Goal: Find specific page/section: Find specific page/section

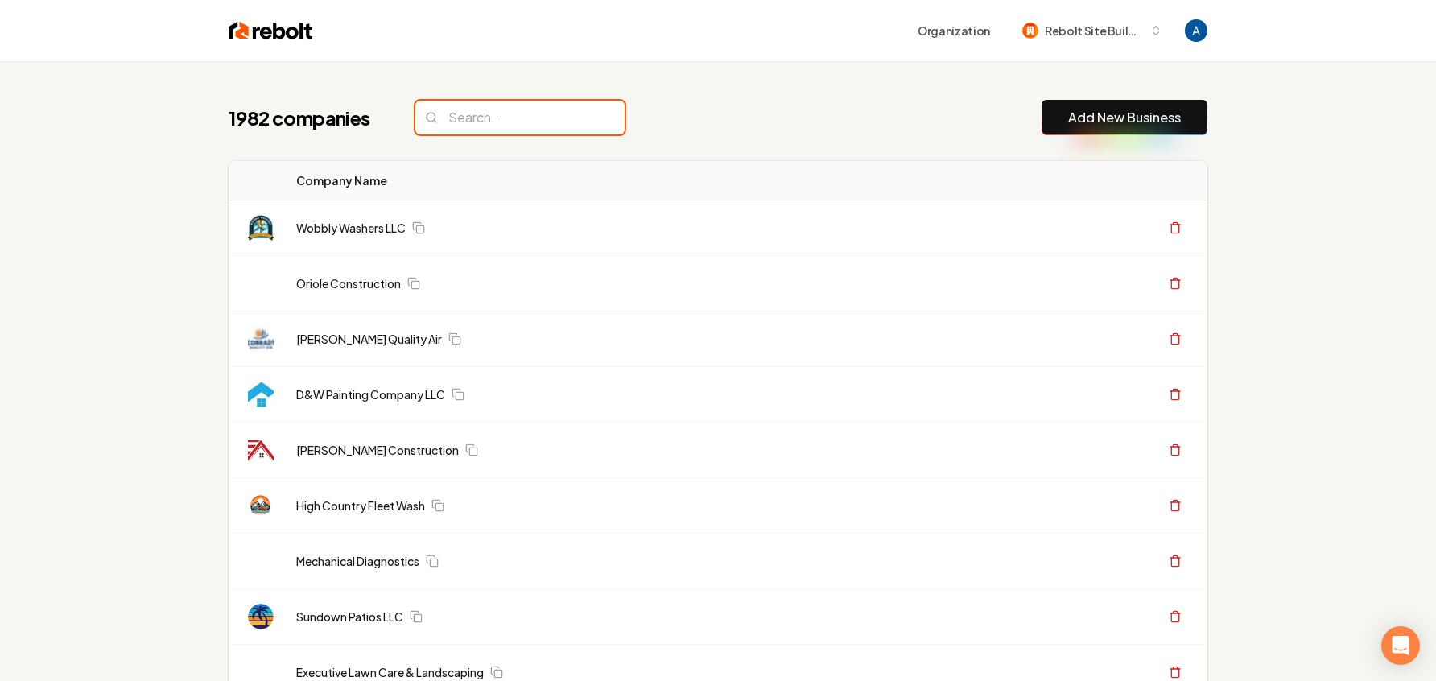
click at [473, 120] on input "search" at bounding box center [519, 118] width 209 height 34
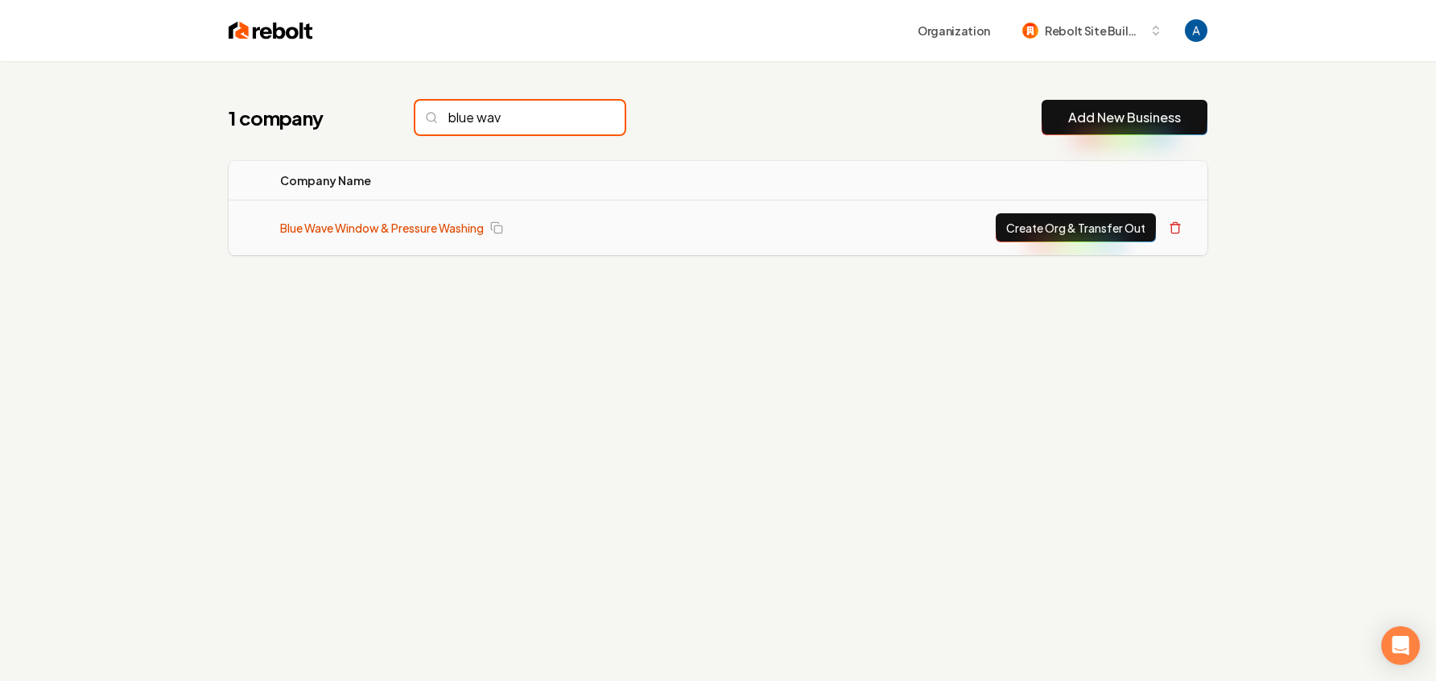
type input "blue wav"
click at [344, 229] on link "Blue Wave Window & Pressure Washing" at bounding box center [382, 228] width 204 height 16
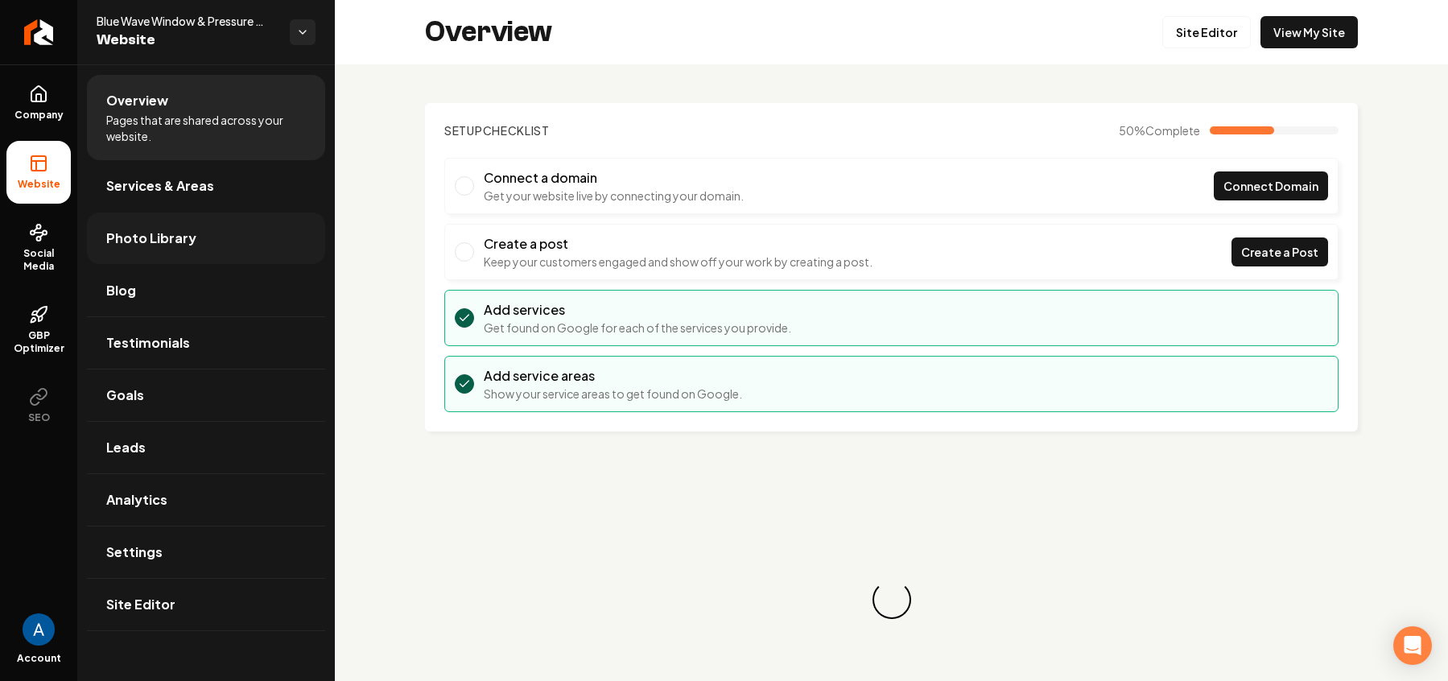
click at [131, 250] on link "Photo Library" at bounding box center [206, 239] width 238 height 52
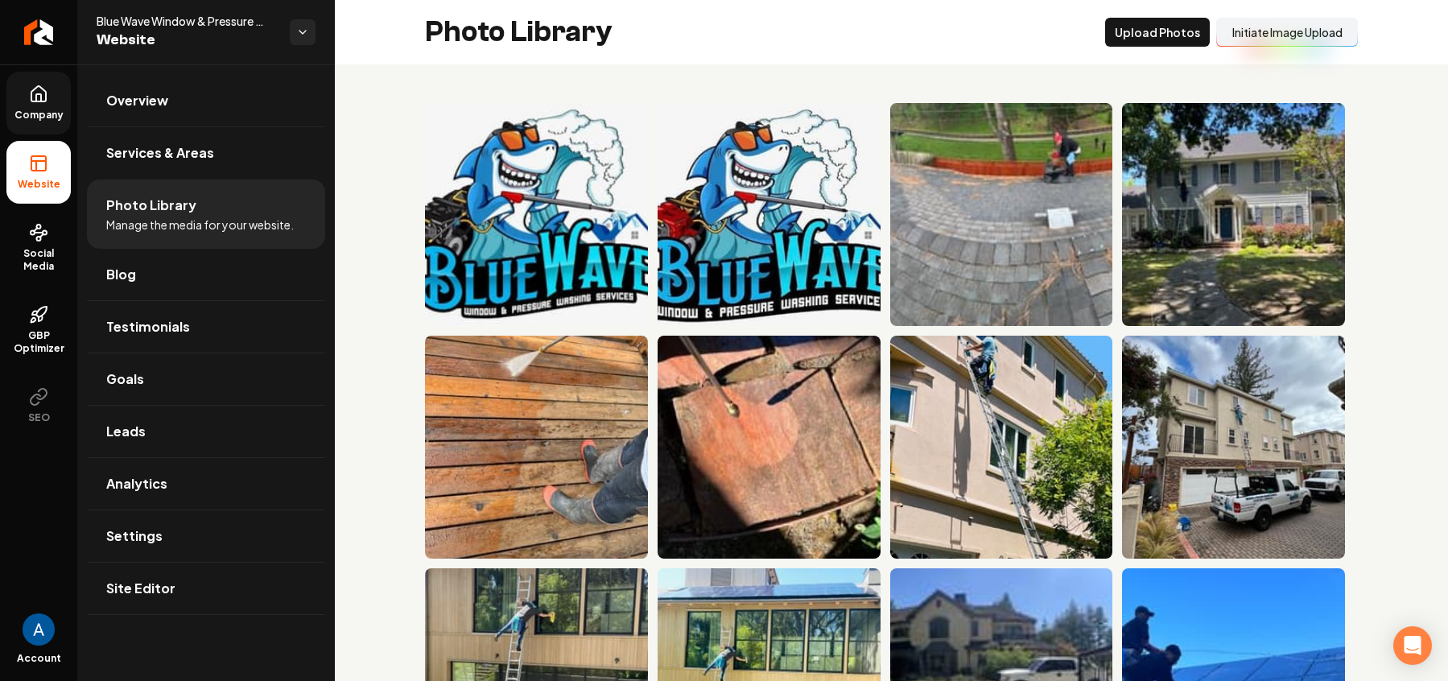
click at [45, 114] on span "Company" at bounding box center [39, 115] width 62 height 13
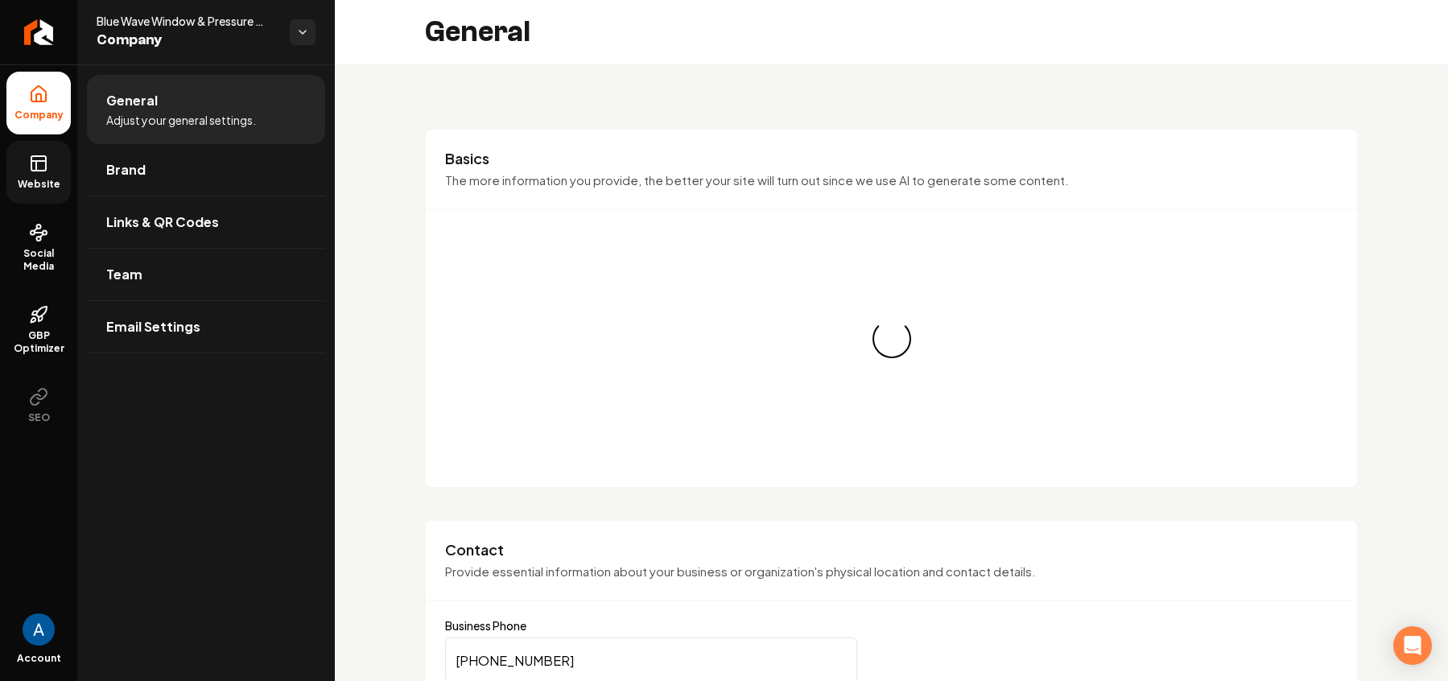
click at [31, 172] on icon at bounding box center [38, 163] width 19 height 19
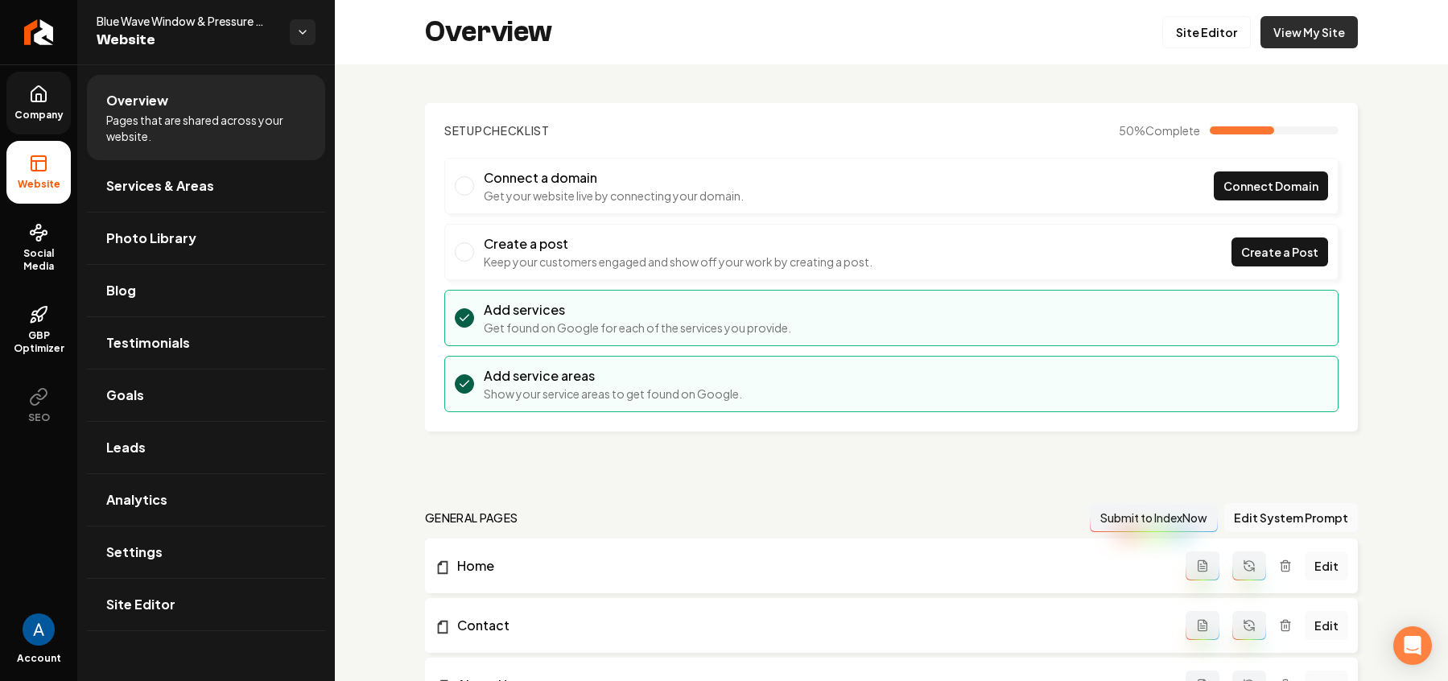
click at [1279, 29] on link "View My Site" at bounding box center [1309, 32] width 97 height 32
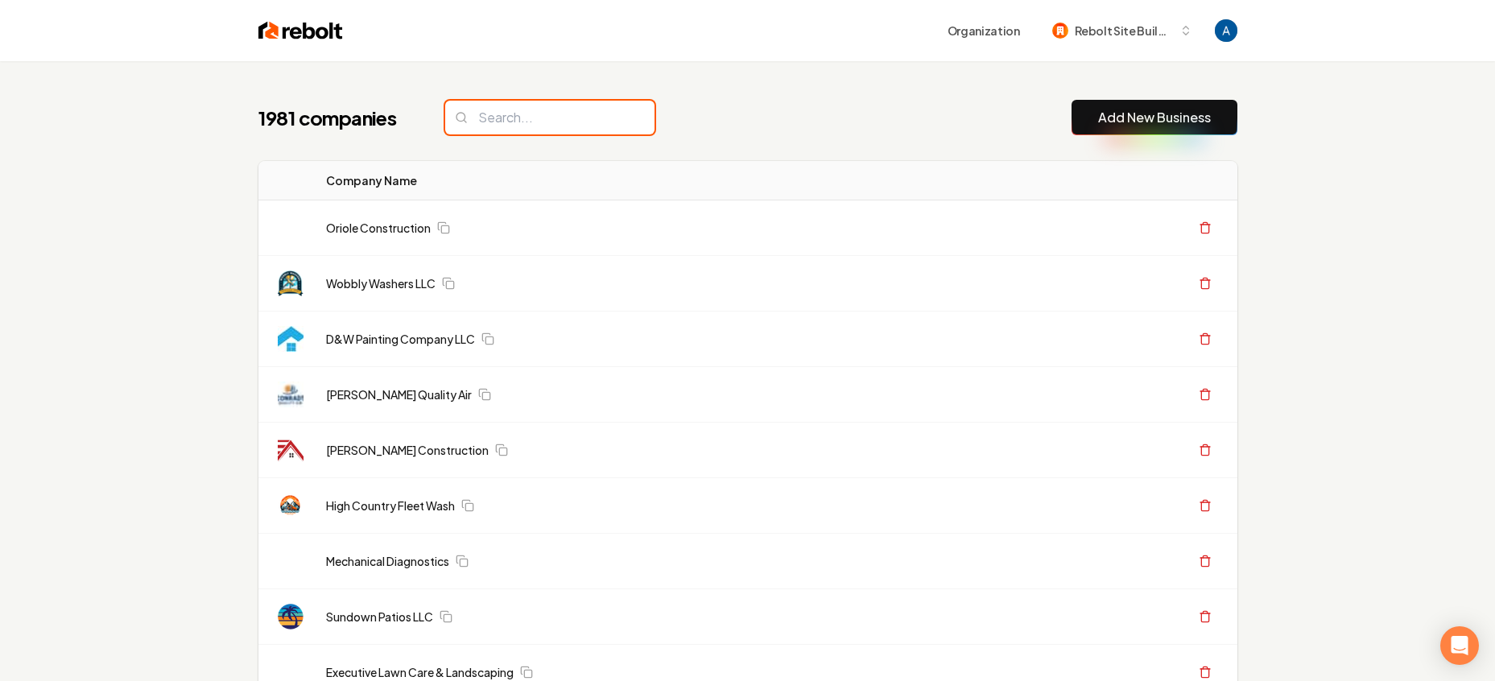
click at [568, 104] on input "search" at bounding box center [549, 118] width 209 height 34
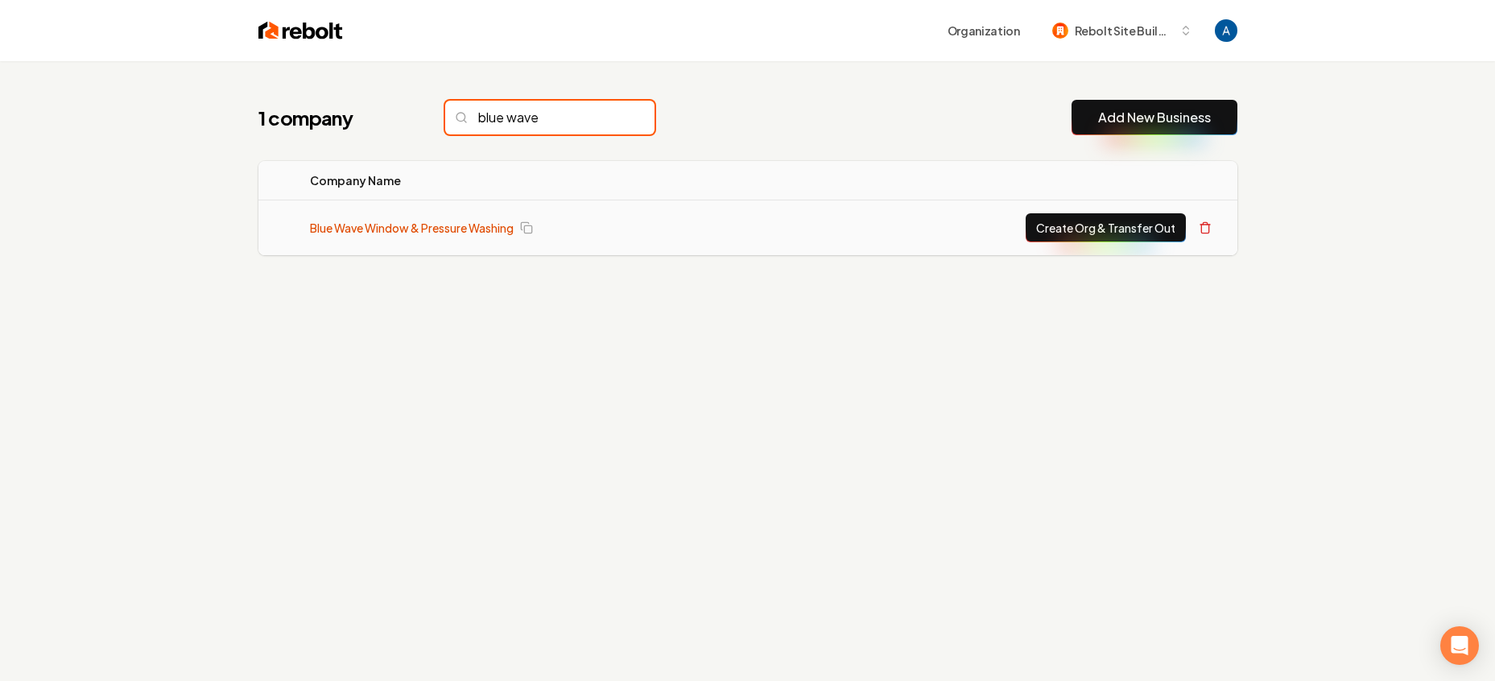
type input "blue wave"
click at [416, 228] on link "Blue Wave Window & Pressure Washing" at bounding box center [412, 228] width 204 height 16
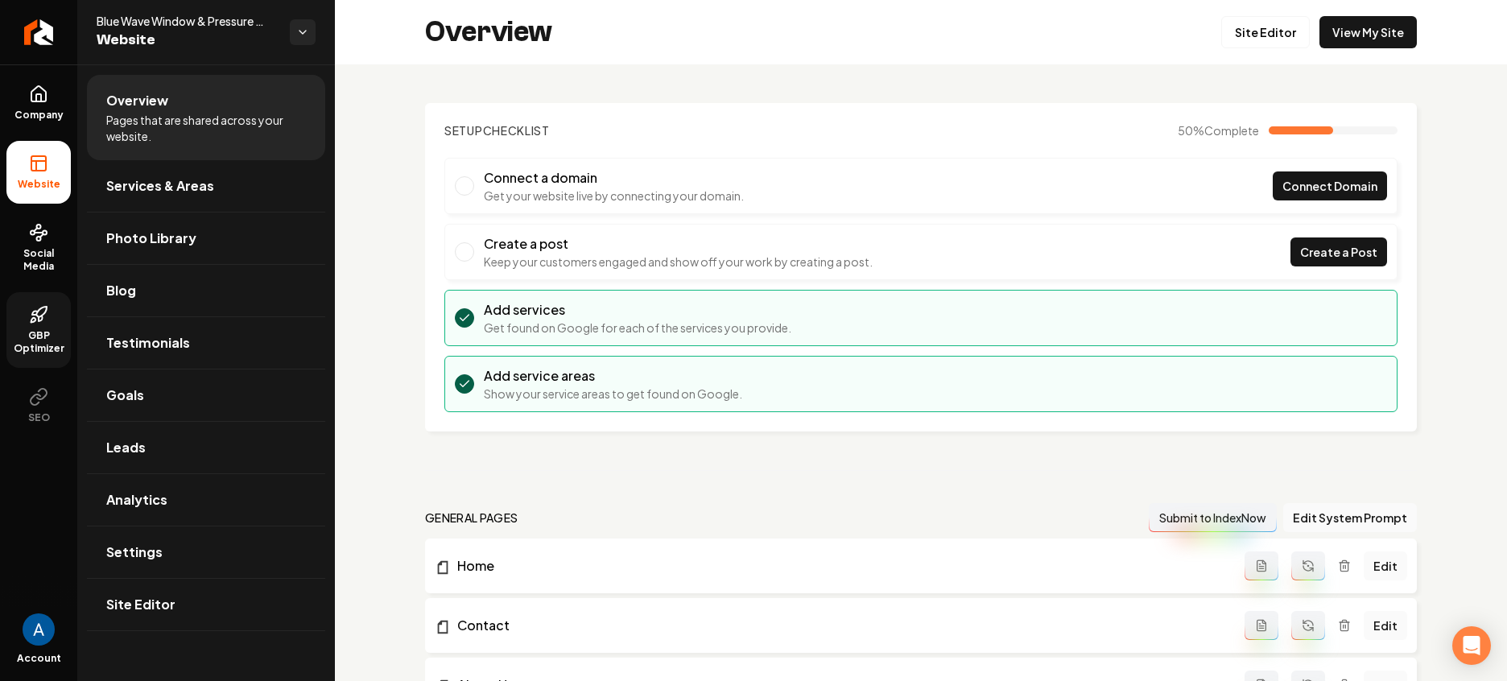
click at [40, 337] on span "GBP Optimizer" at bounding box center [38, 342] width 64 height 26
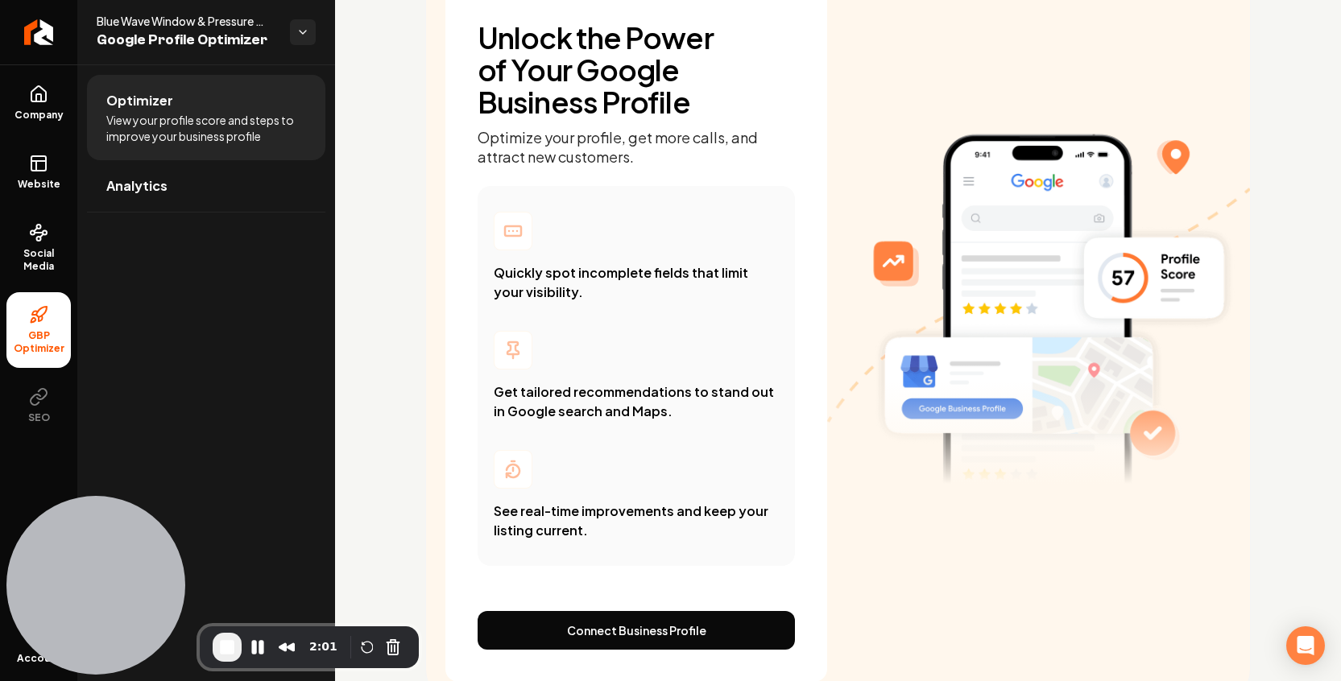
scroll to position [143, 0]
